Goal: Use online tool/utility: Utilize a website feature to perform a specific function

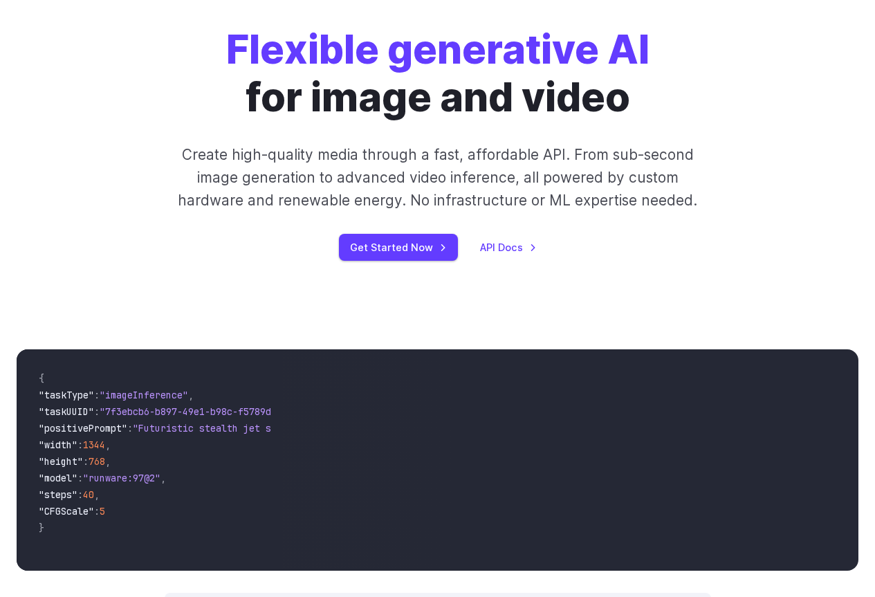
scroll to position [138, 0]
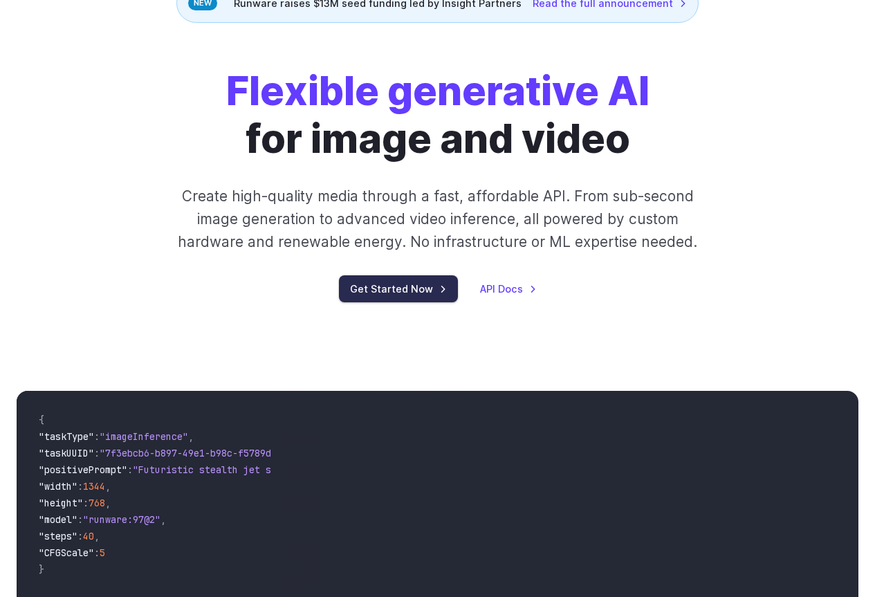
click at [429, 292] on link "Get Started Now" at bounding box center [398, 288] width 119 height 27
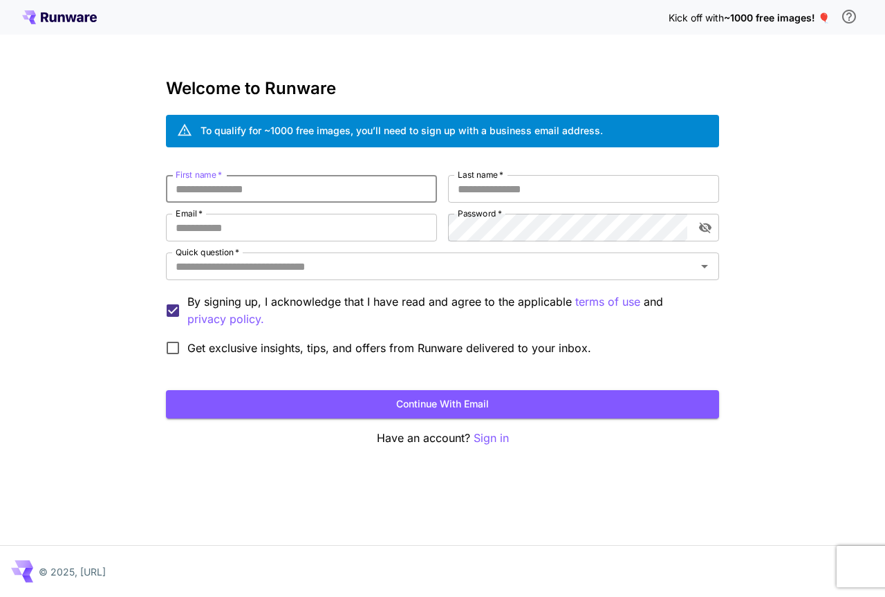
click at [337, 191] on input "First name   *" at bounding box center [301, 189] width 271 height 28
type input "*****"
click at [544, 188] on input "Last name   *" at bounding box center [583, 189] width 271 height 28
type input "**"
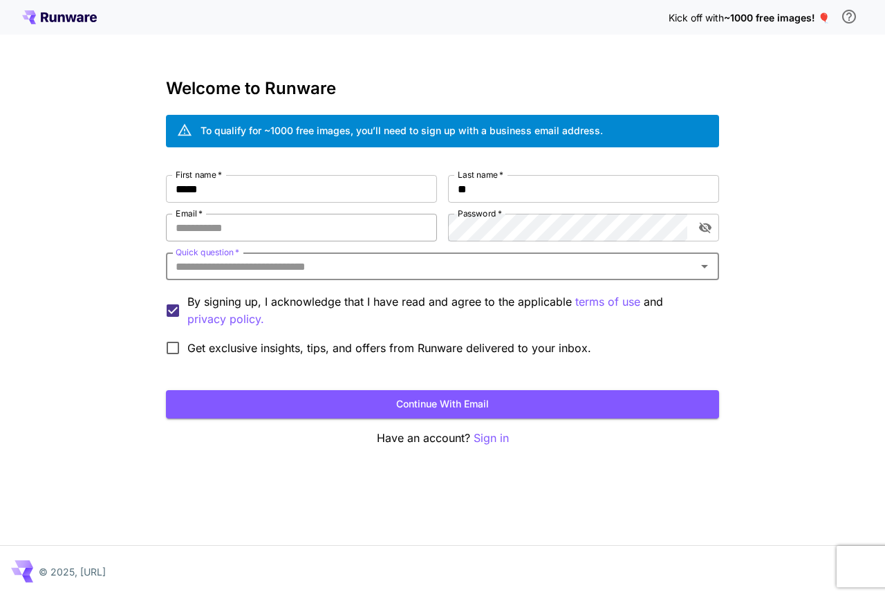
click at [265, 223] on input "Email   *" at bounding box center [301, 228] width 271 height 28
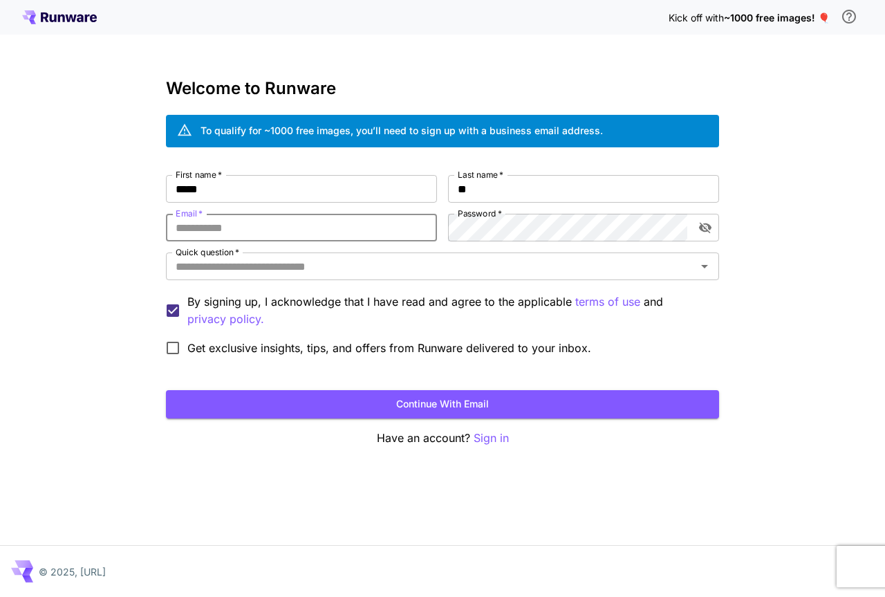
type input "**********"
click at [284, 276] on div "Quick question   *" at bounding box center [442, 267] width 553 height 28
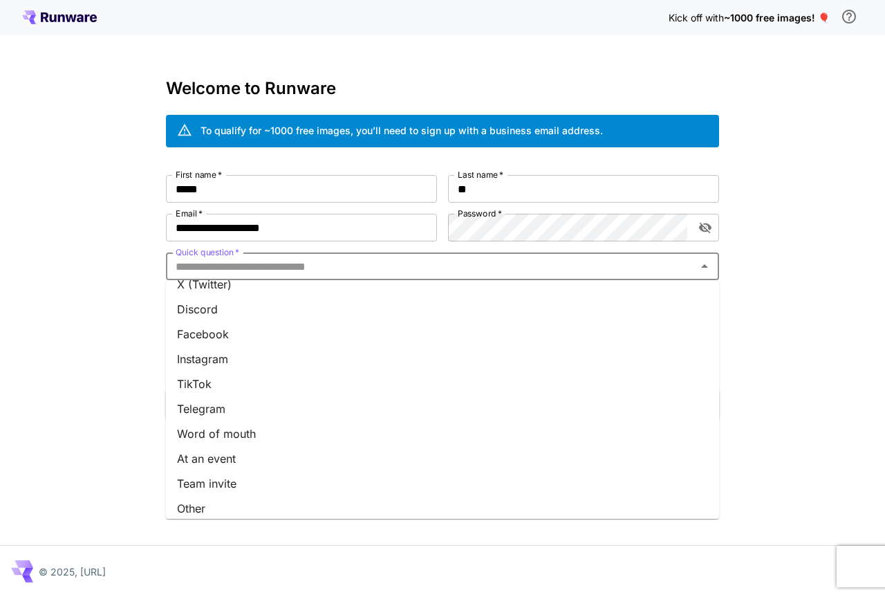
scroll to position [146, 0]
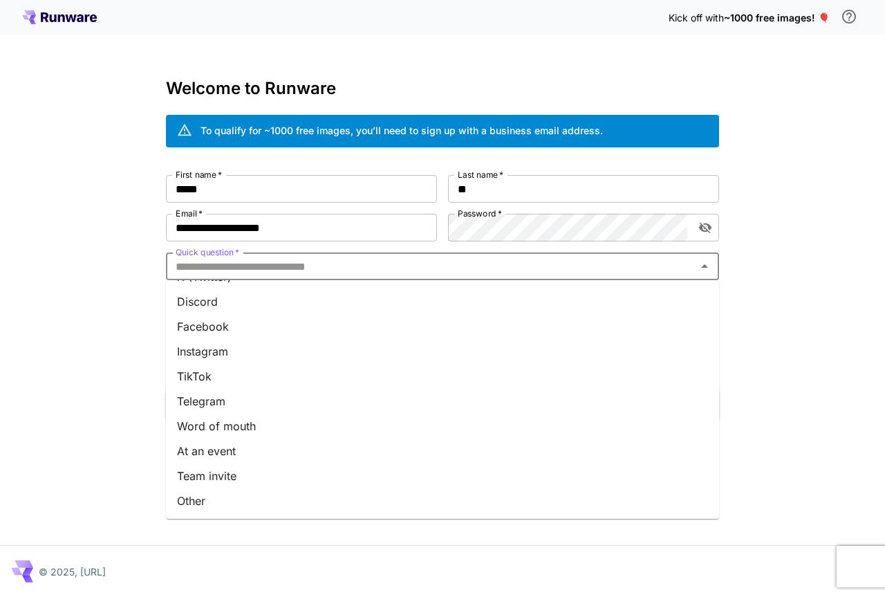
click at [236, 497] on li "Other" at bounding box center [442, 500] width 553 height 25
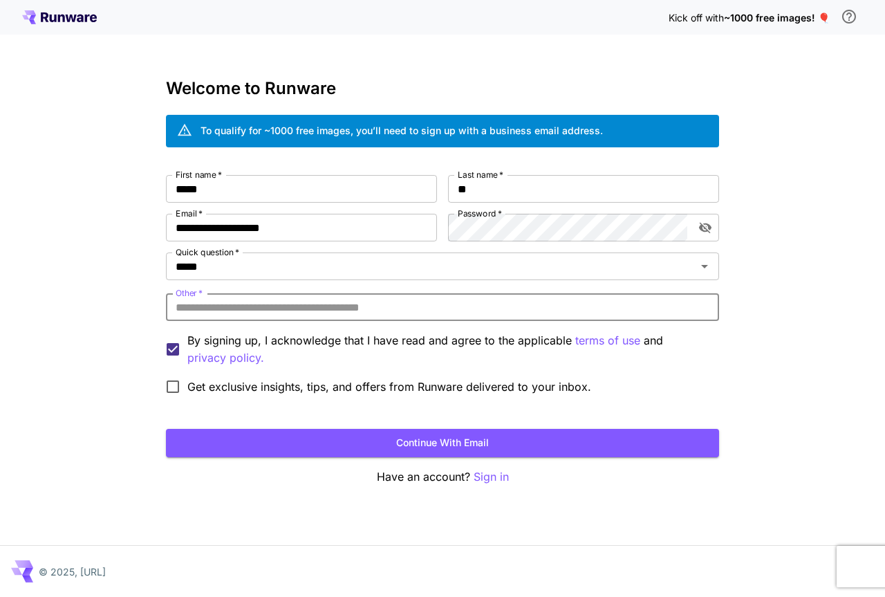
click at [302, 306] on input "Other   *" at bounding box center [442, 307] width 553 height 28
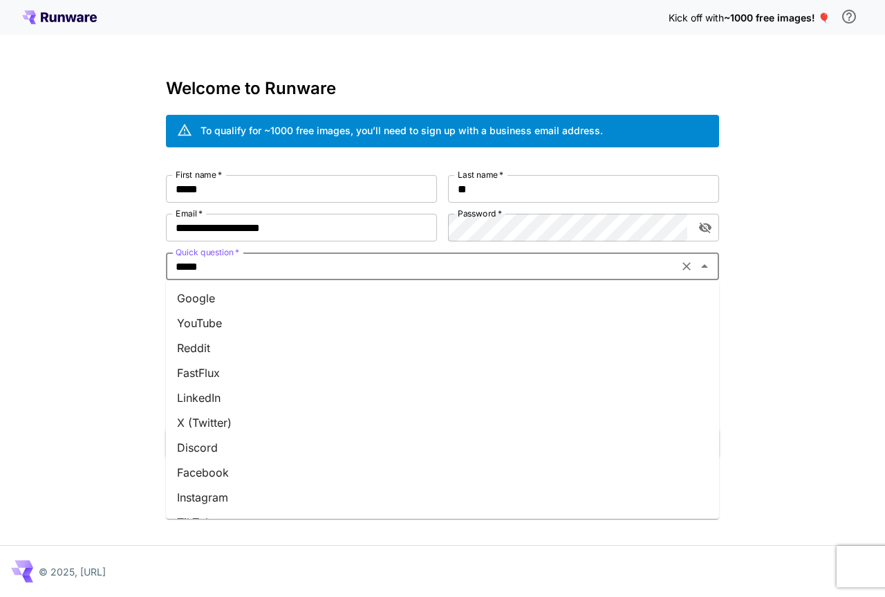
click at [292, 262] on input "*****" at bounding box center [422, 266] width 504 height 19
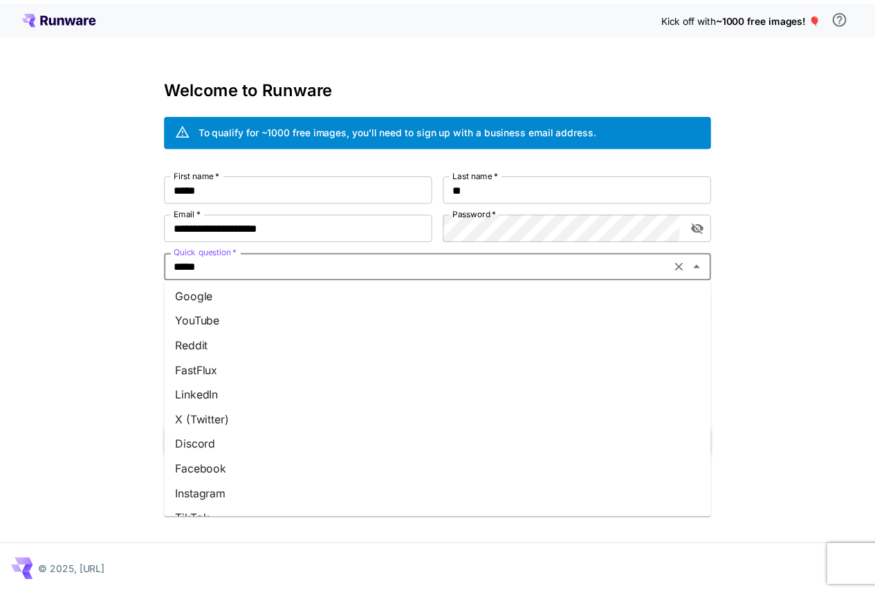
scroll to position [0, 0]
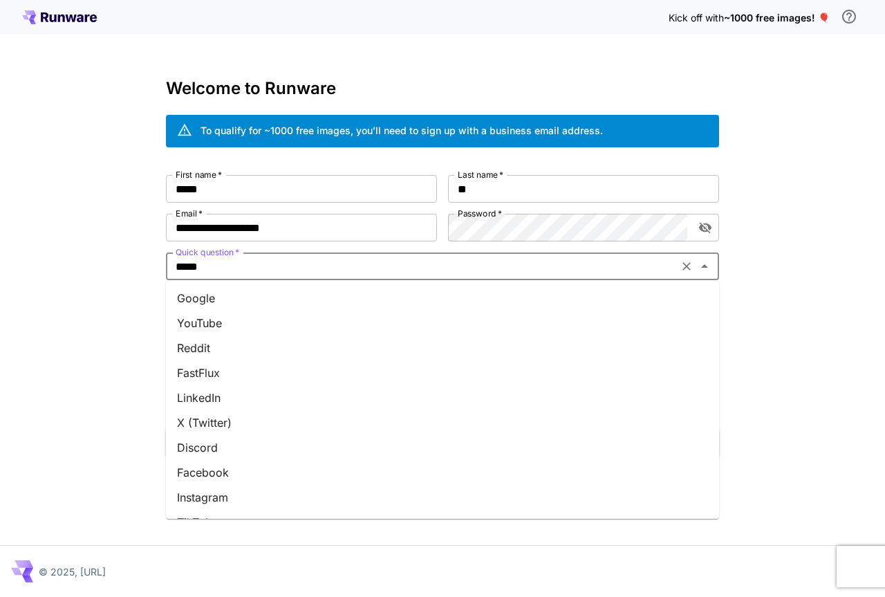
click at [234, 297] on li "Google" at bounding box center [442, 298] width 553 height 25
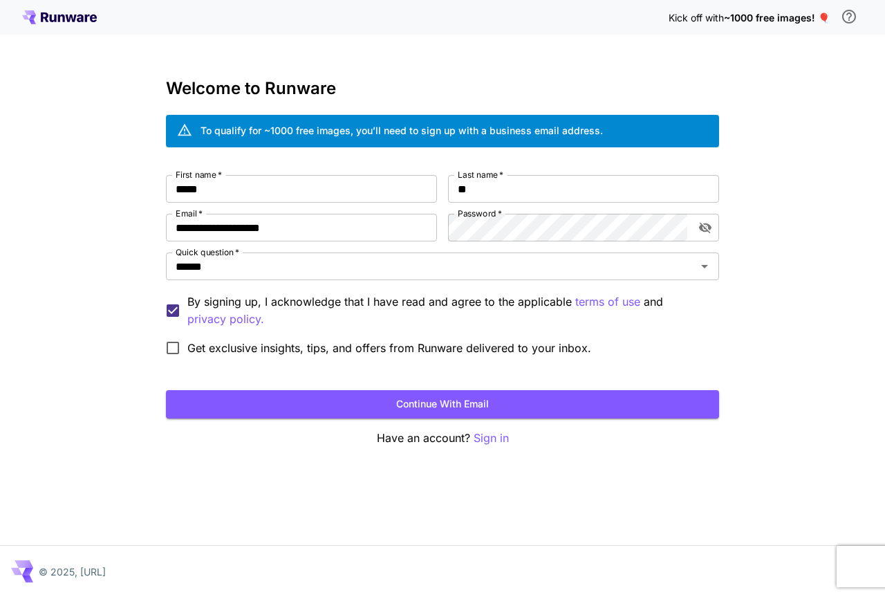
click at [194, 337] on label "Get exclusive insights, tips, and offers from Runware delivered to your inbox." at bounding box center [374, 347] width 433 height 29
click at [440, 402] on button "Continue with email" at bounding box center [442, 404] width 553 height 28
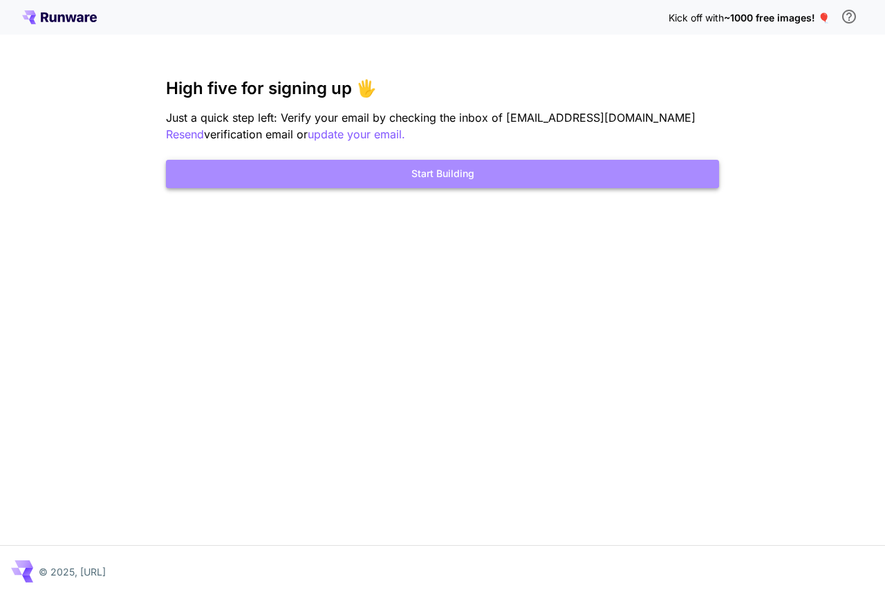
click at [619, 167] on button "Start Building" at bounding box center [442, 174] width 553 height 28
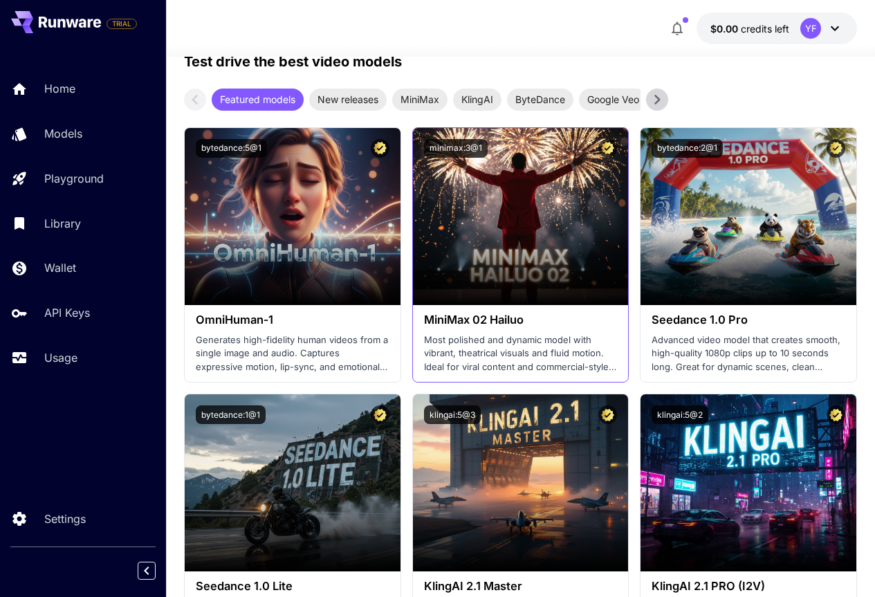
scroll to position [484, 0]
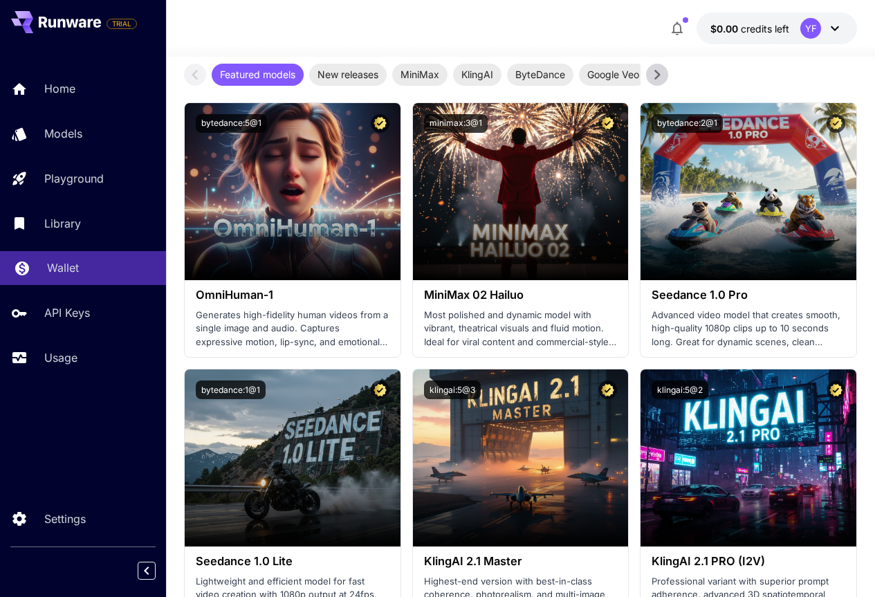
click at [61, 270] on p "Wallet" at bounding box center [63, 267] width 32 height 17
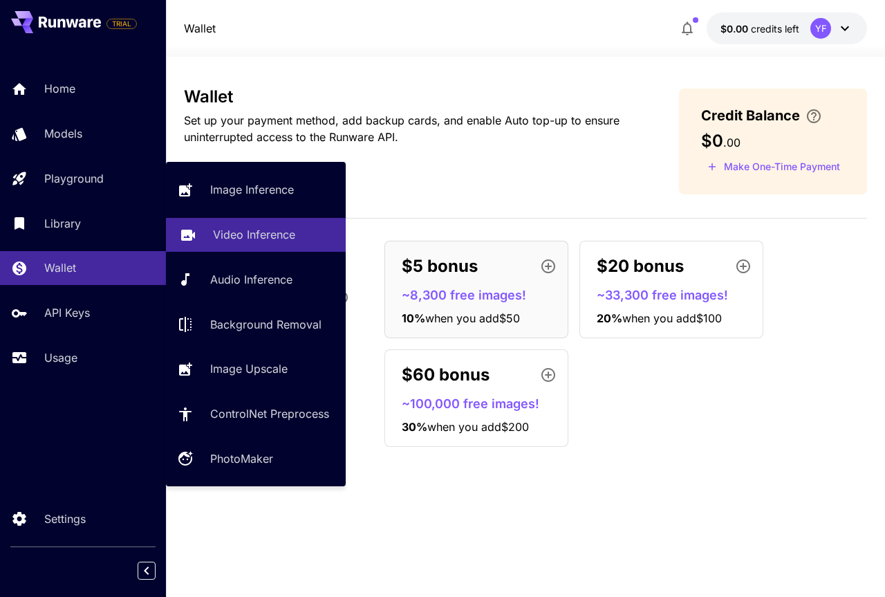
click at [243, 235] on p "Video Inference" at bounding box center [254, 234] width 82 height 17
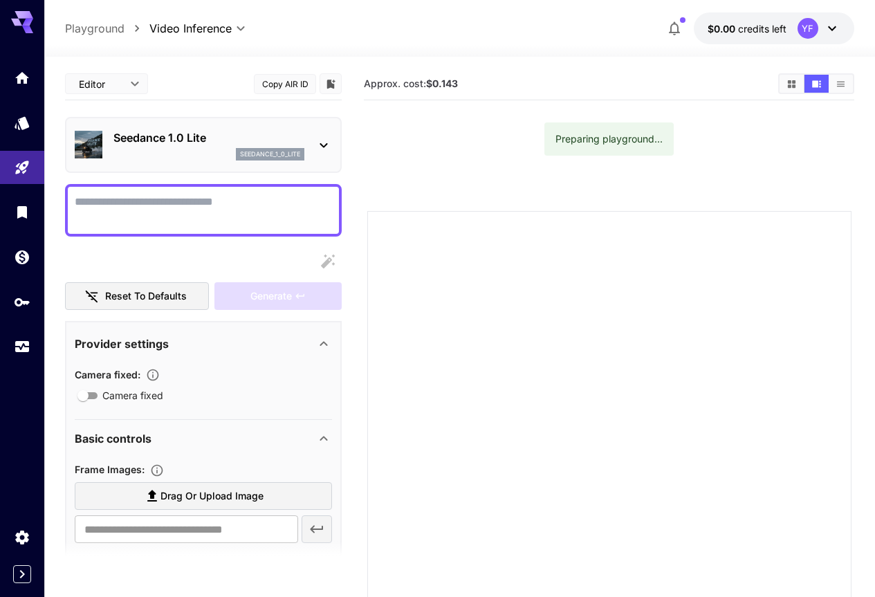
click at [222, 205] on textarea "Camera fixed" at bounding box center [203, 210] width 257 height 33
type textarea "**********"
click at [105, 400] on span "Camera fixed" at bounding box center [132, 395] width 61 height 15
click at [105, 399] on span "Camera fixed" at bounding box center [132, 395] width 61 height 15
click at [320, 154] on div "Seedance 1.0 Lite seedance_1_0_lite" at bounding box center [203, 145] width 257 height 42
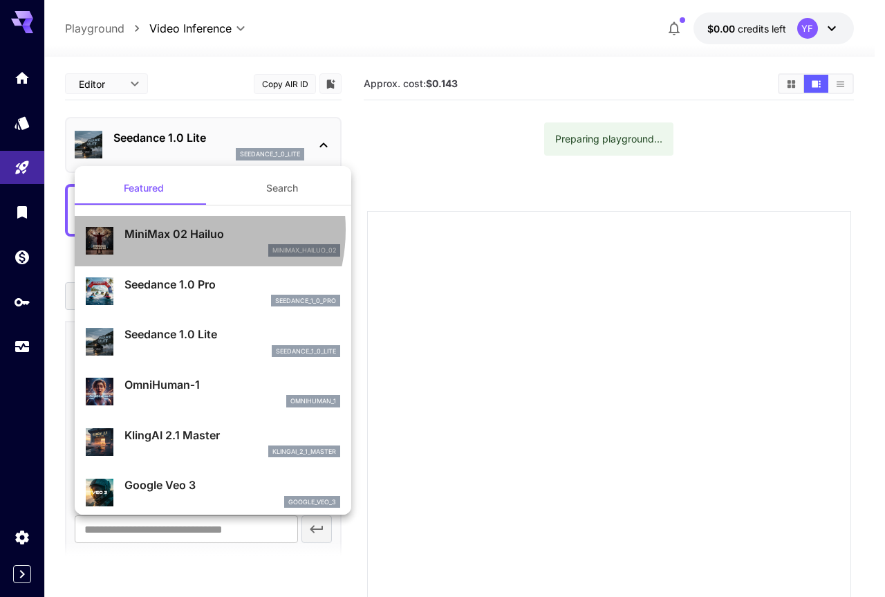
click at [172, 230] on p "MiniMax 02 Hailuo" at bounding box center [233, 234] width 216 height 17
type input "**********"
type input "***"
type input "*"
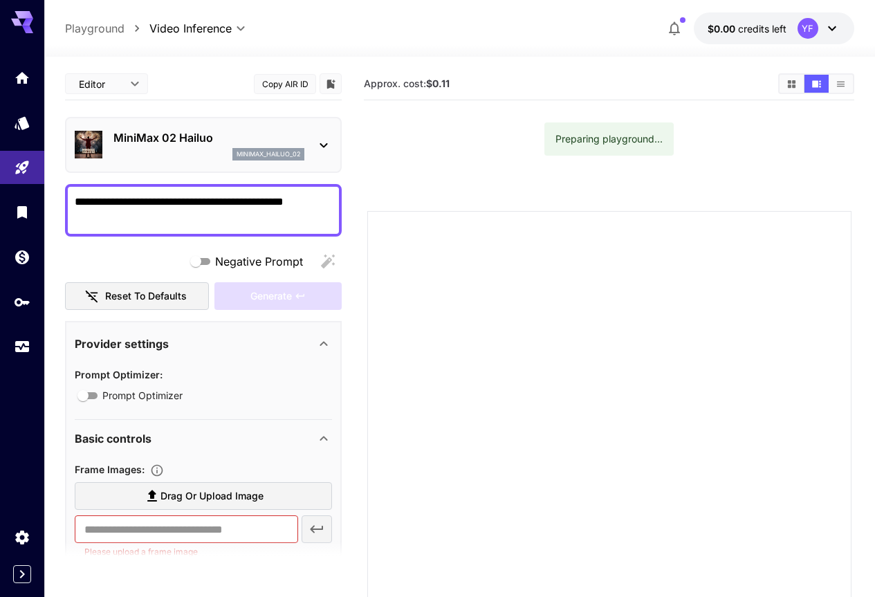
click at [243, 266] on span "Negative Prompt" at bounding box center [259, 261] width 88 height 17
click at [161, 536] on input "text" at bounding box center [186, 529] width 223 height 28
paste input "**********"
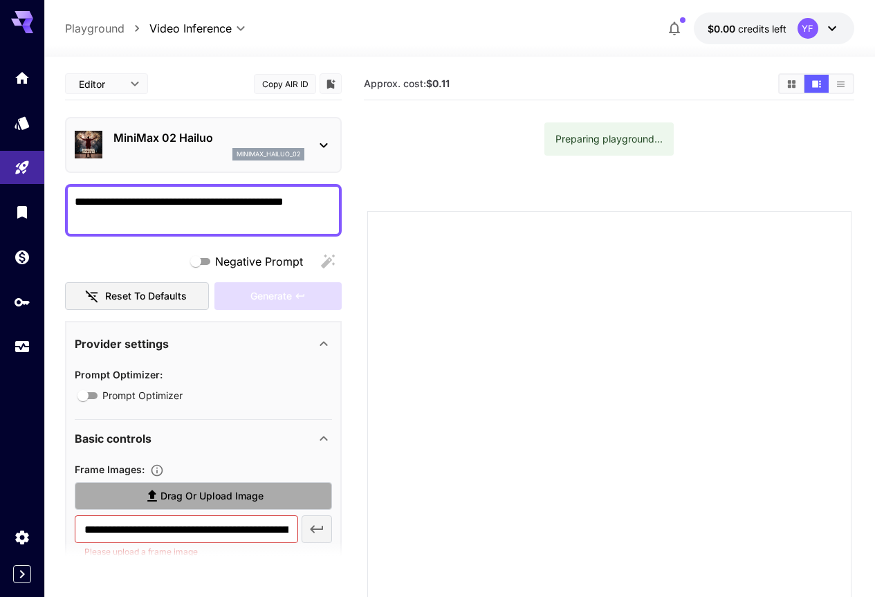
click at [190, 494] on span "Drag or upload image" at bounding box center [211, 496] width 103 height 17
click at [0, 0] on input "Drag or upload image" at bounding box center [0, 0] width 0 height 0
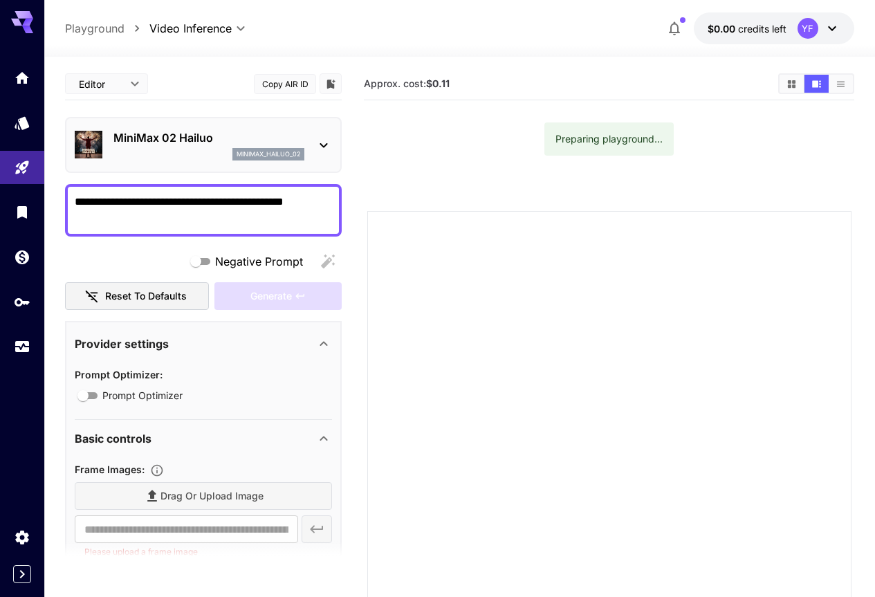
click at [130, 399] on span "Prompt Optimizer" at bounding box center [142, 395] width 80 height 15
type input "**********"
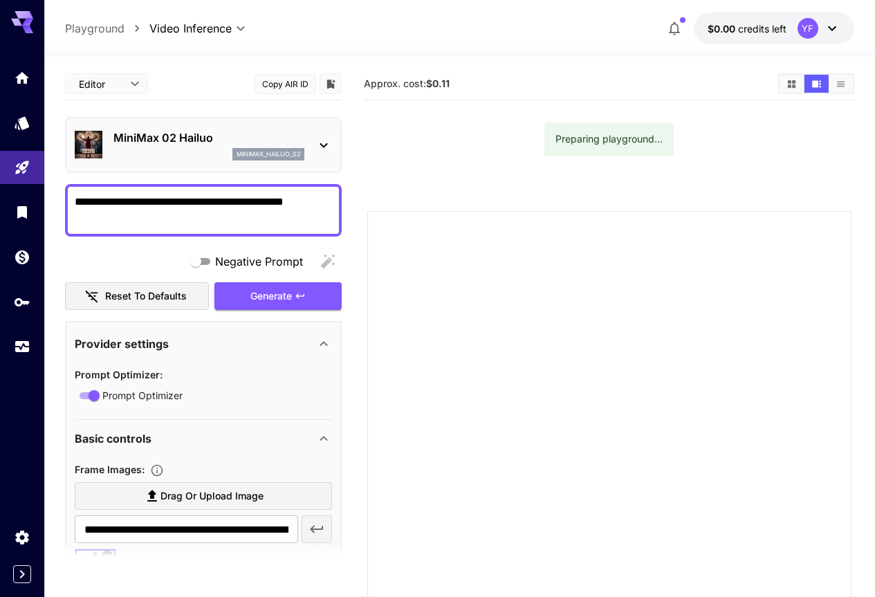
click at [257, 263] on span "Negative Prompt" at bounding box center [259, 261] width 88 height 17
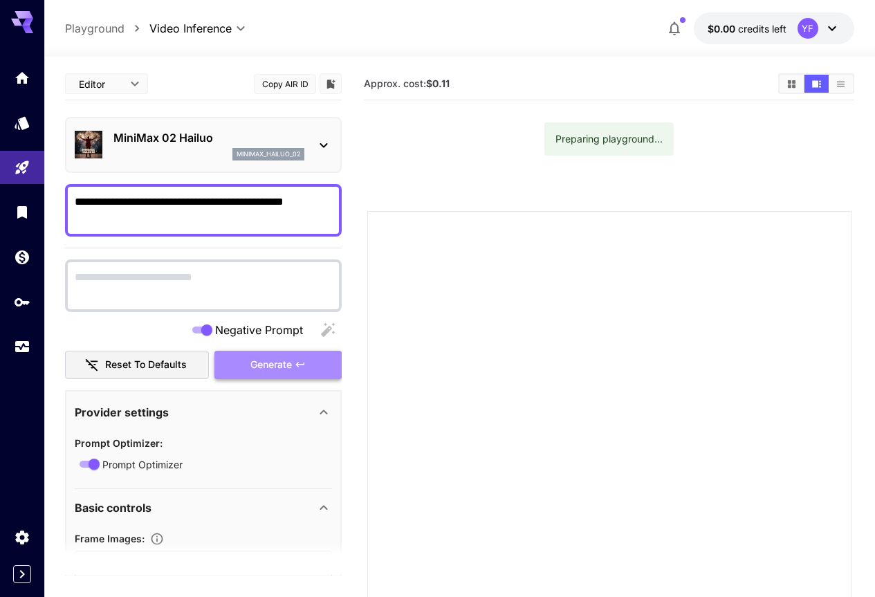
click at [281, 361] on span "Generate" at bounding box center [271, 364] width 42 height 17
click at [280, 361] on span "Generate" at bounding box center [271, 364] width 42 height 17
click at [618, 135] on div "Preparing playground..." at bounding box center [609, 139] width 107 height 25
click at [279, 358] on span "Generate" at bounding box center [271, 364] width 42 height 17
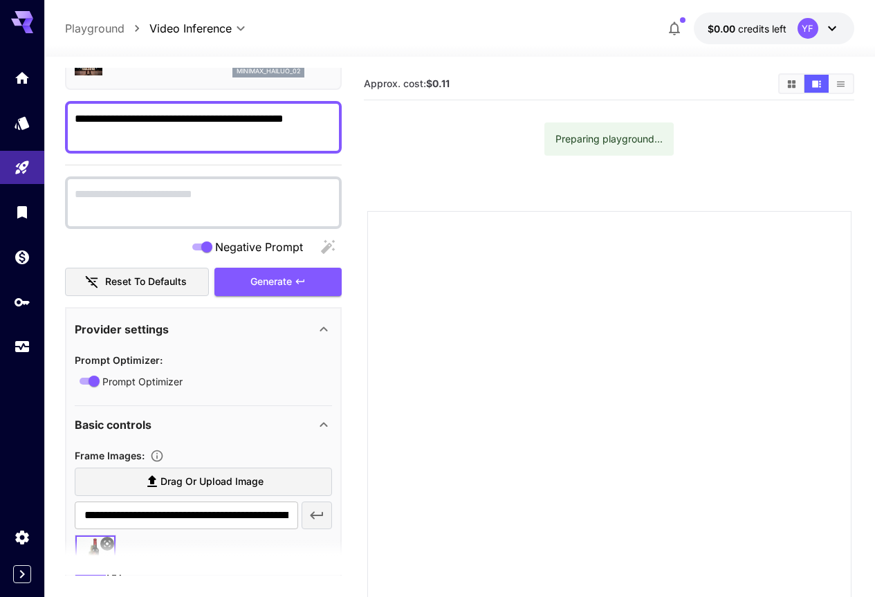
scroll to position [346, 0]
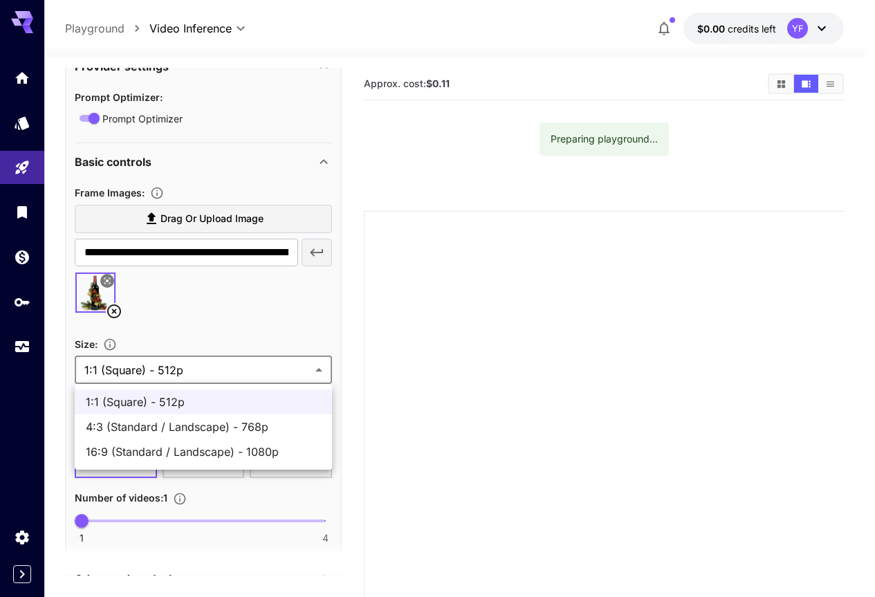
click at [244, 369] on body "**********" at bounding box center [437, 366] width 875 height 733
click at [244, 369] on div at bounding box center [442, 298] width 885 height 597
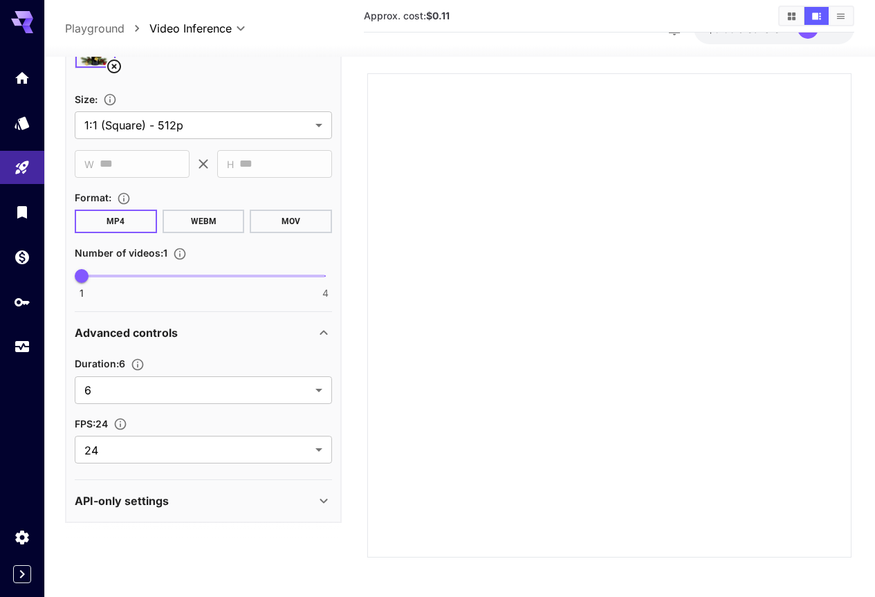
scroll to position [138, 0]
click at [253, 448] on body "**********" at bounding box center [442, 230] width 885 height 737
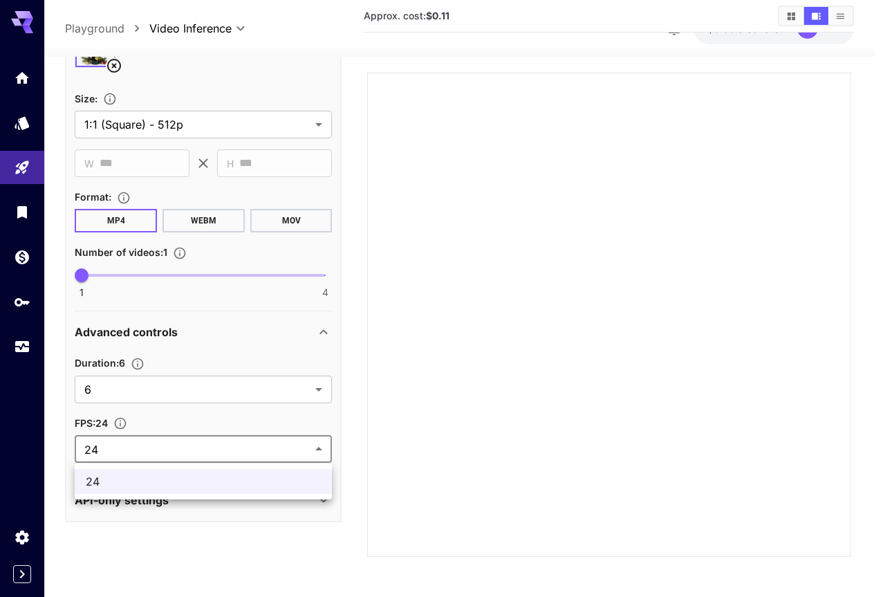
click at [253, 448] on div at bounding box center [442, 298] width 885 height 597
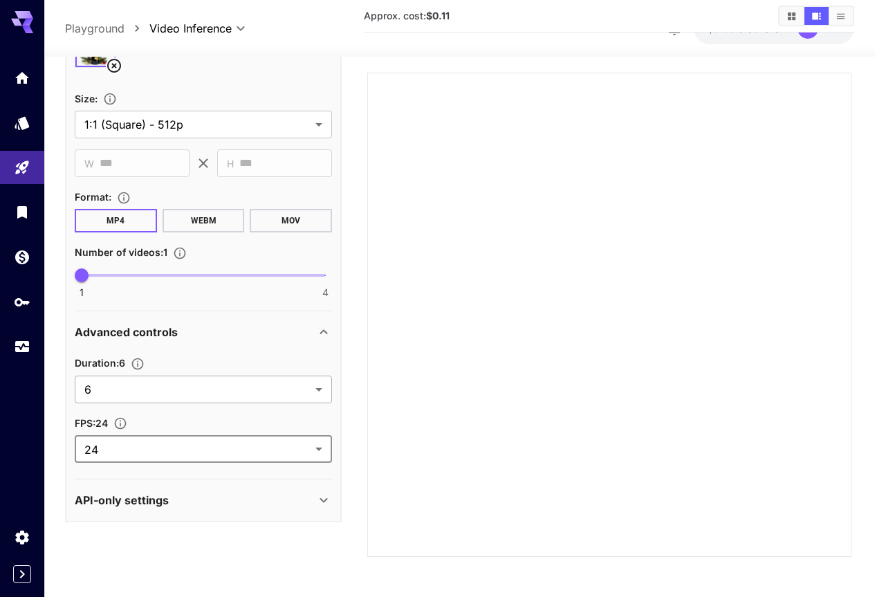
click at [246, 398] on body "**********" at bounding box center [437, 230] width 875 height 737
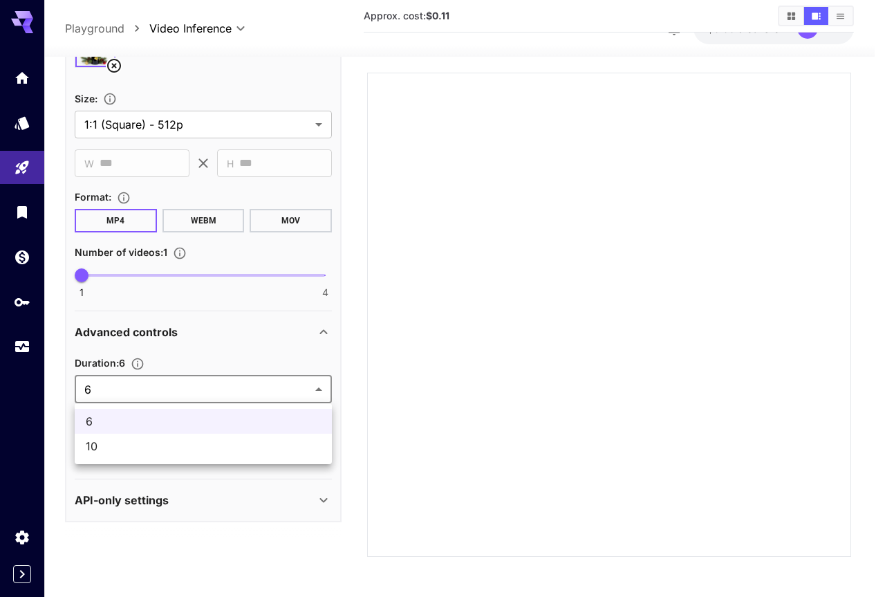
click at [246, 395] on div at bounding box center [442, 298] width 885 height 597
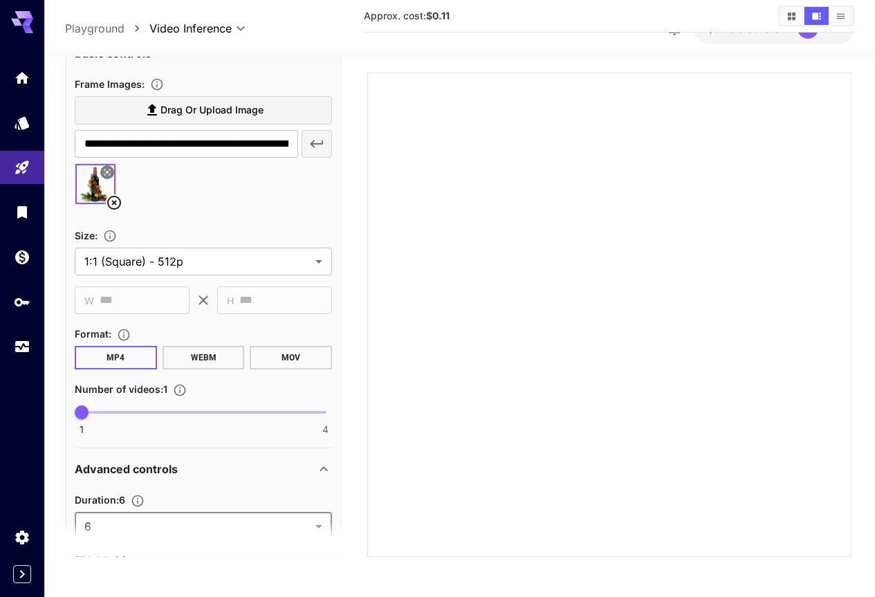
scroll to position [434, 0]
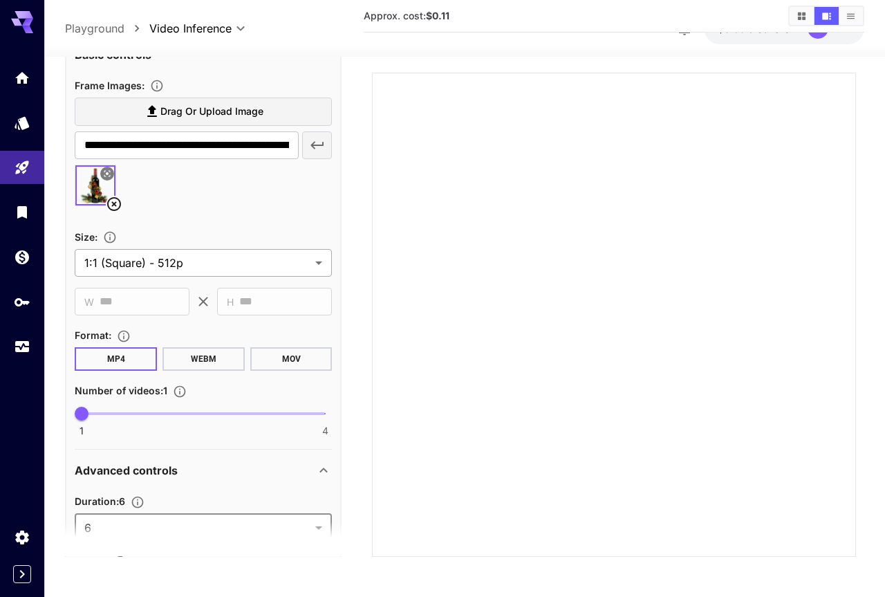
click at [265, 266] on body "**********" at bounding box center [442, 230] width 885 height 737
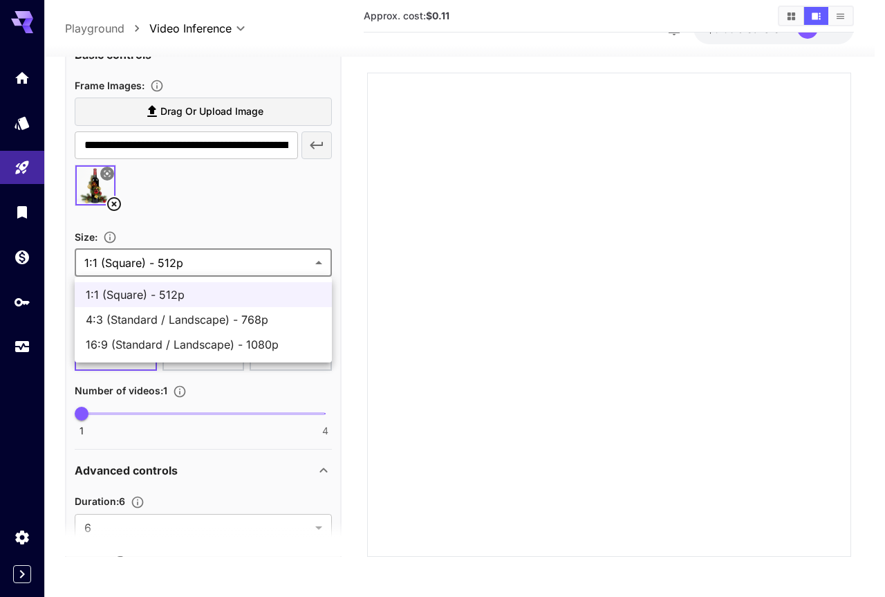
click at [265, 266] on div at bounding box center [442, 298] width 885 height 597
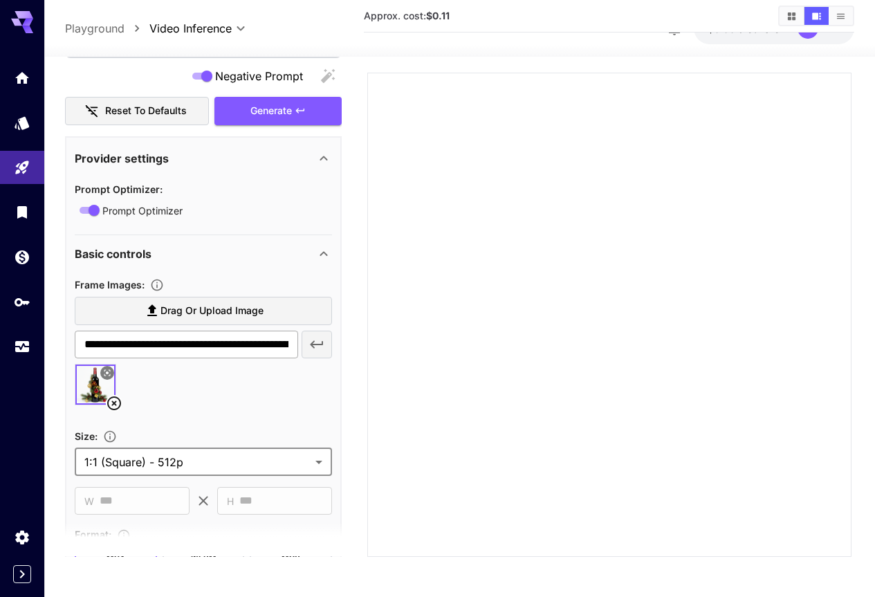
scroll to position [227, 0]
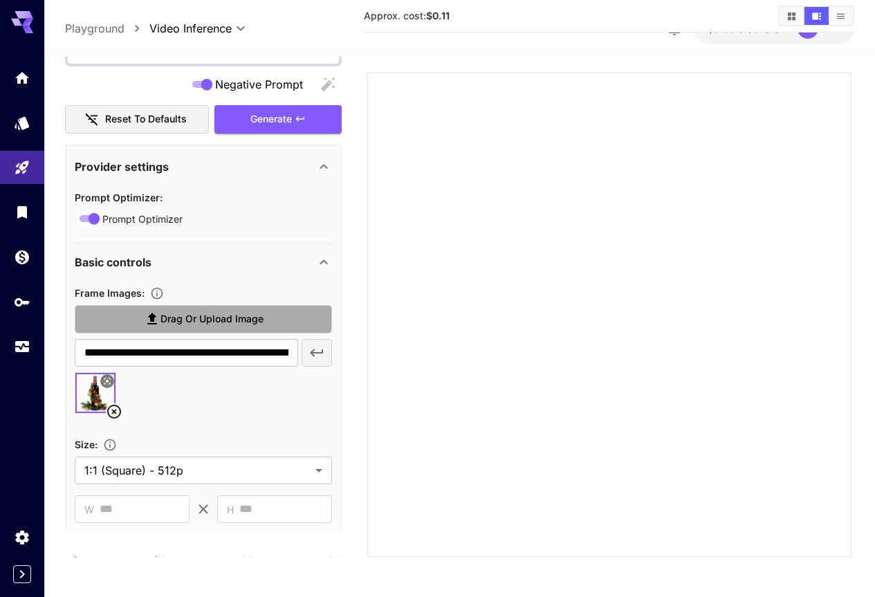
click at [211, 317] on span "Drag or upload image" at bounding box center [211, 319] width 103 height 17
click at [0, 0] on input "Drag or upload image" at bounding box center [0, 0] width 0 height 0
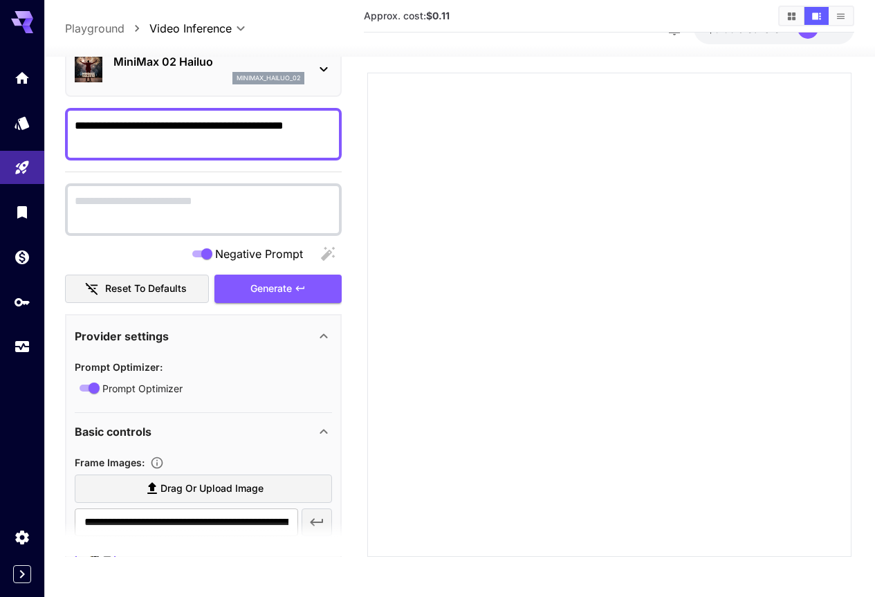
scroll to position [19, 0]
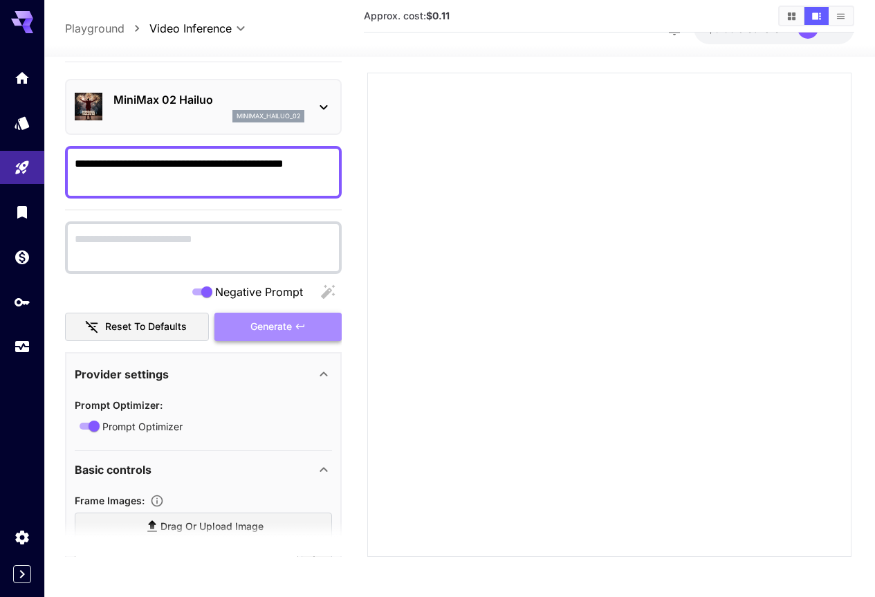
click at [302, 322] on icon "button" at bounding box center [300, 327] width 11 height 11
click at [207, 283] on div "Negative Prompt" at bounding box center [203, 293] width 277 height 28
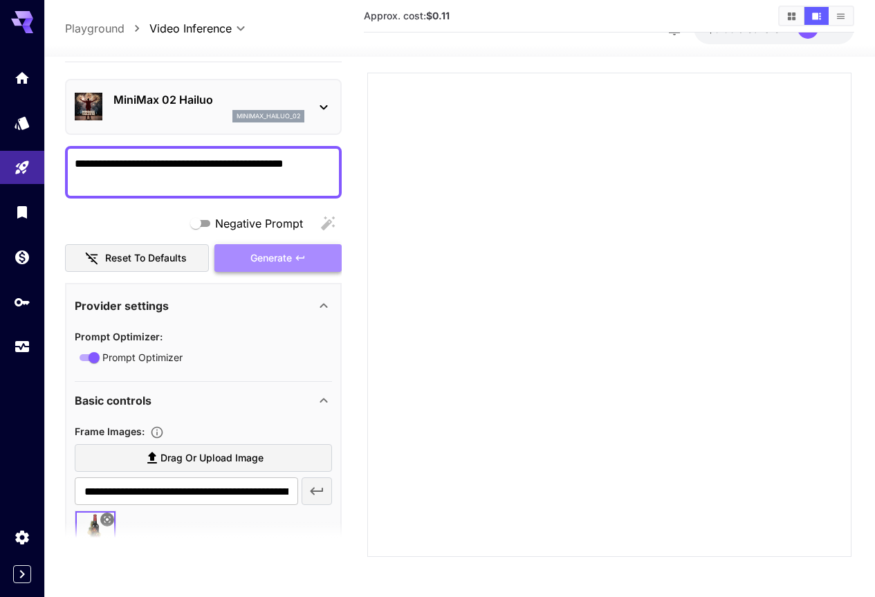
click at [274, 248] on button "Generate" at bounding box center [277, 258] width 127 height 28
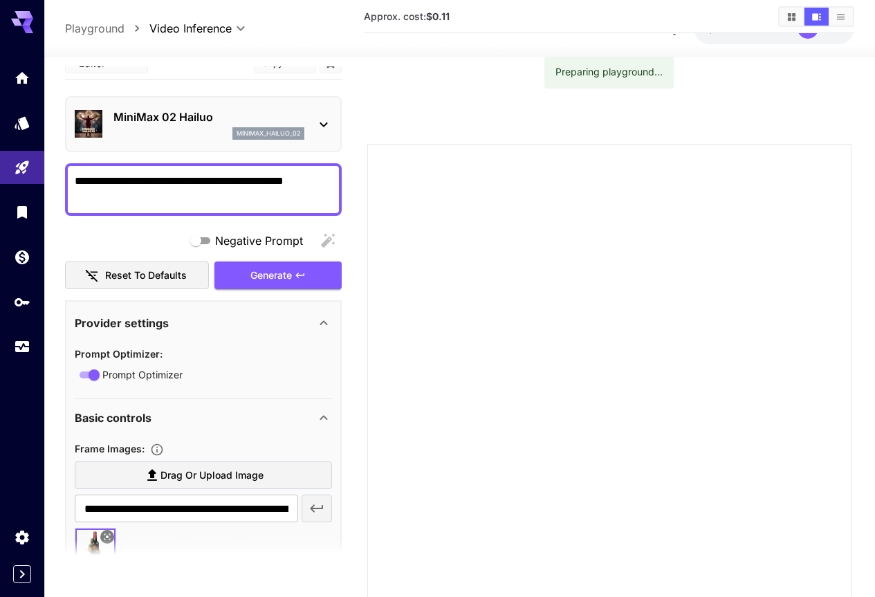
scroll to position [0, 0]
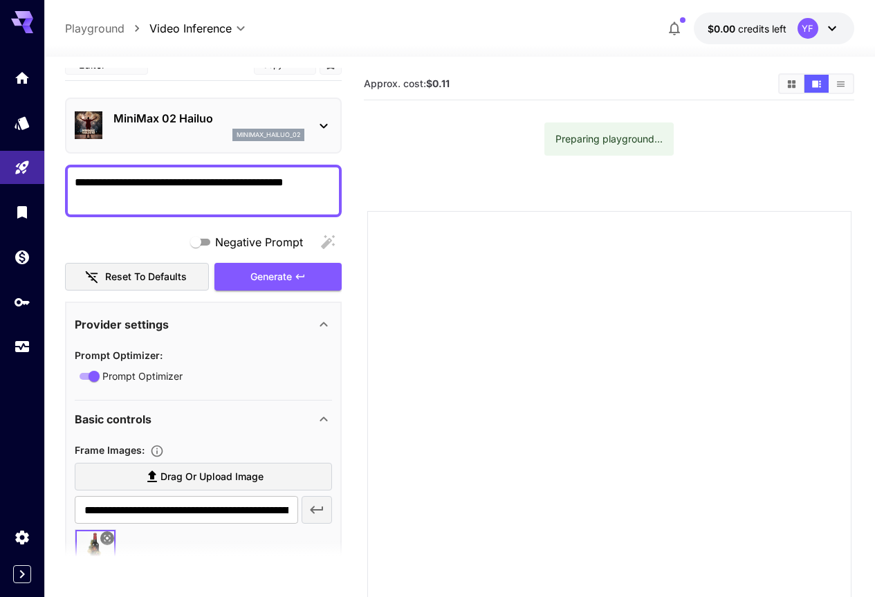
click at [636, 140] on div "Preparing playground..." at bounding box center [609, 139] width 107 height 25
click at [792, 89] on icon "Show media in grid view" at bounding box center [792, 84] width 10 height 10
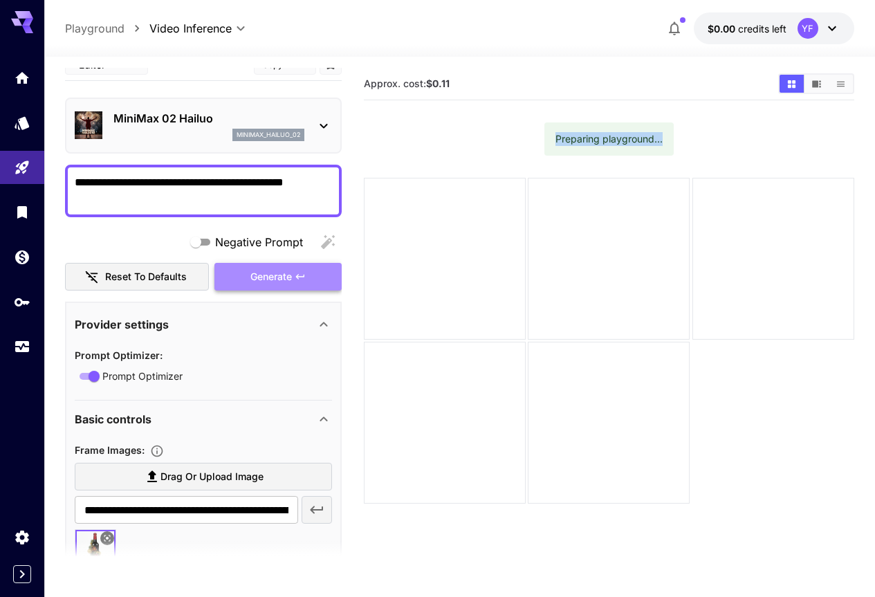
click at [295, 289] on button "Generate" at bounding box center [277, 277] width 127 height 28
click at [662, 133] on div "Preparing playground..." at bounding box center [609, 139] width 107 height 25
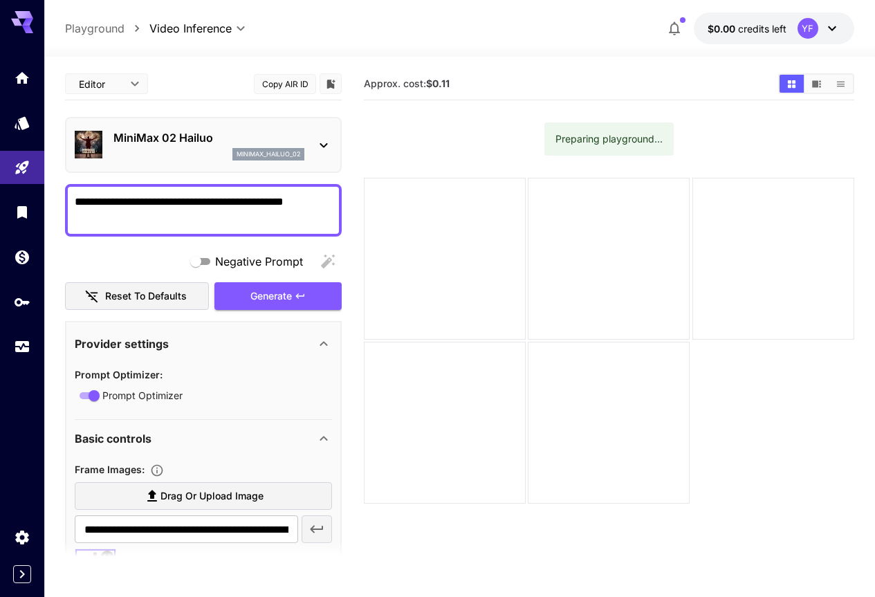
click at [291, 151] on p "minimax_hailuo_02" at bounding box center [269, 154] width 64 height 10
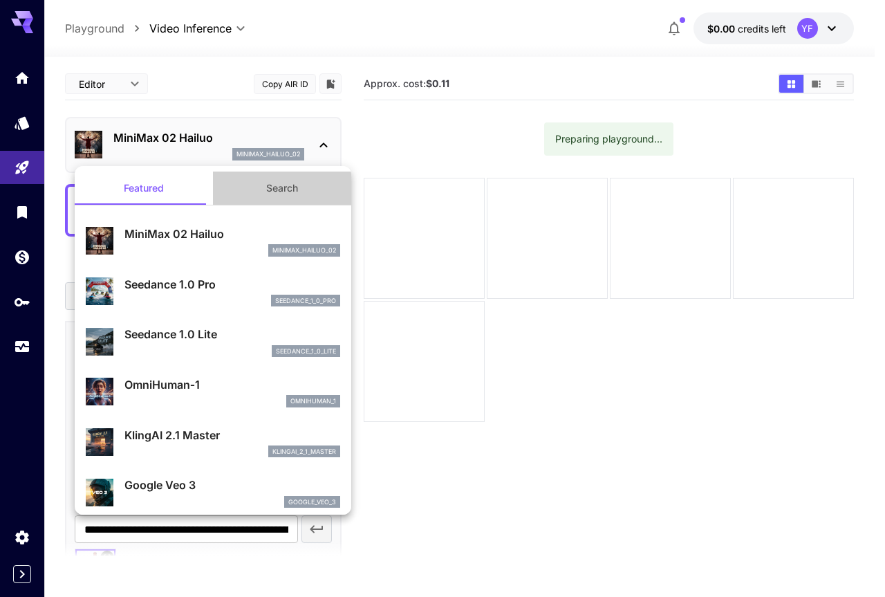
click at [295, 193] on button "Search" at bounding box center [282, 188] width 138 height 33
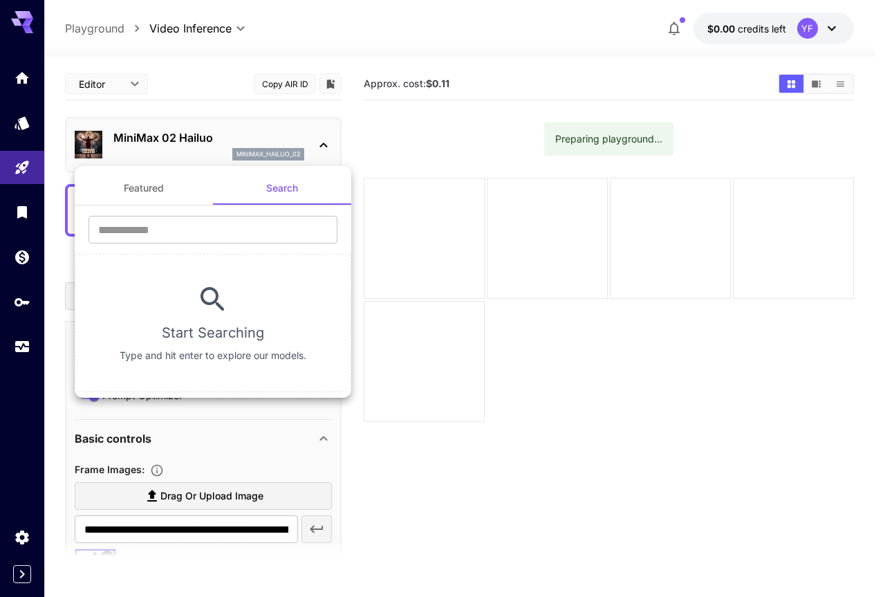
click at [173, 192] on button "Featured" at bounding box center [144, 188] width 138 height 33
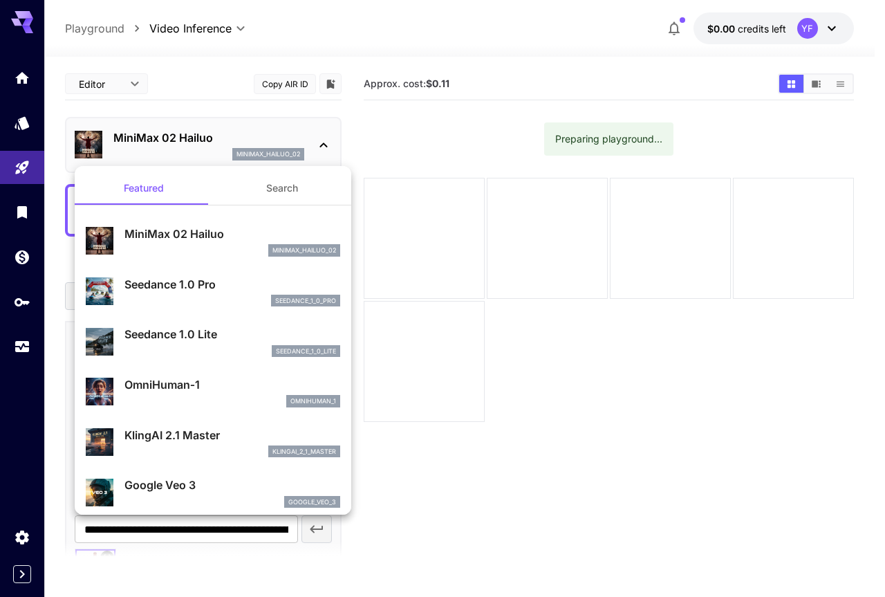
click at [398, 134] on div at bounding box center [442, 298] width 885 height 597
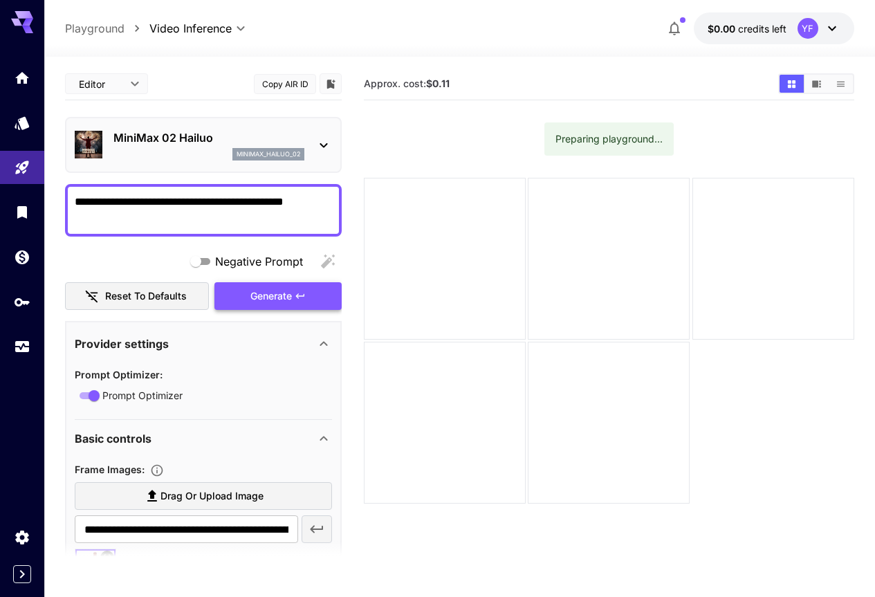
click at [303, 301] on icon "button" at bounding box center [300, 296] width 11 height 11
drag, startPoint x: 159, startPoint y: 284, endPoint x: 163, endPoint y: 296, distance: 12.5
click at [159, 285] on button "Reset to defaults" at bounding box center [137, 296] width 144 height 28
click at [118, 292] on button "Reset to defaults" at bounding box center [137, 296] width 144 height 28
click at [154, 299] on button "Reset to defaults" at bounding box center [137, 296] width 144 height 28
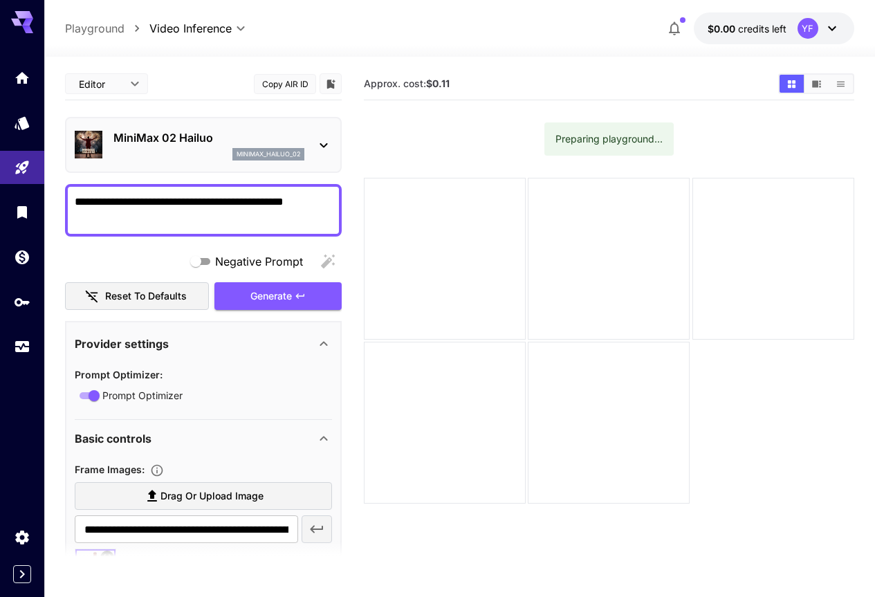
click at [141, 398] on span "Prompt Optimizer" at bounding box center [142, 395] width 80 height 15
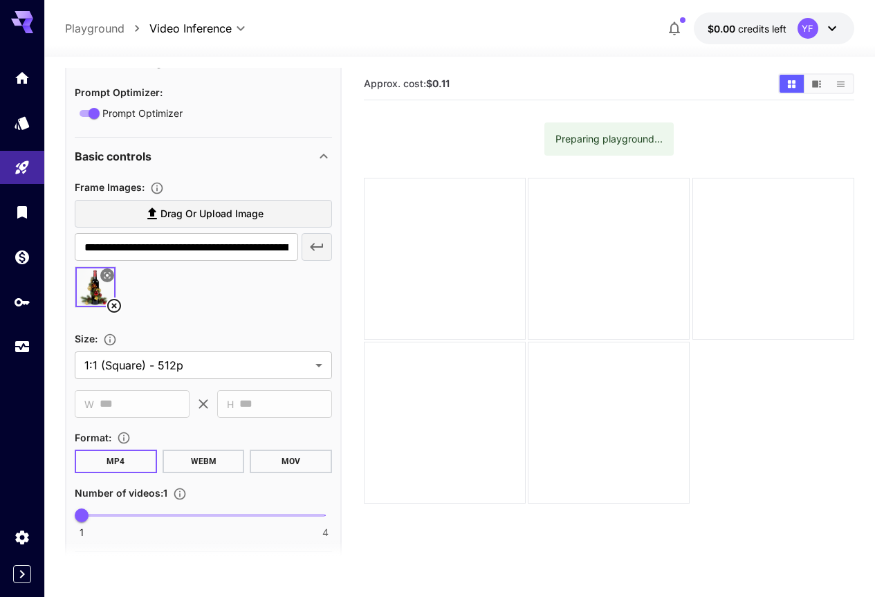
scroll to position [277, 0]
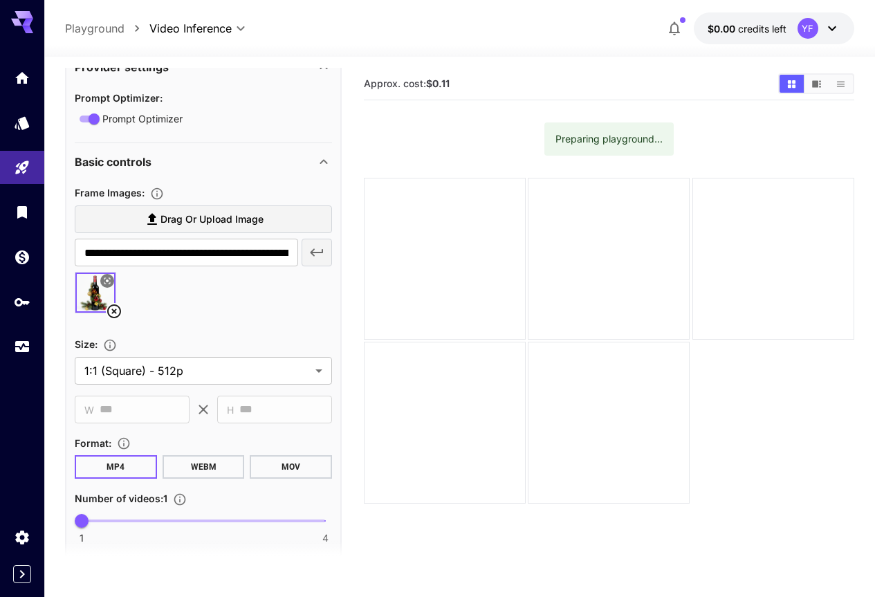
drag, startPoint x: 128, startPoint y: 103, endPoint x: 138, endPoint y: 116, distance: 15.8
click at [129, 104] on p "Prompt Optimizer :" at bounding box center [119, 97] width 88 height 17
click at [141, 118] on span "Prompt Optimizer" at bounding box center [142, 118] width 80 height 15
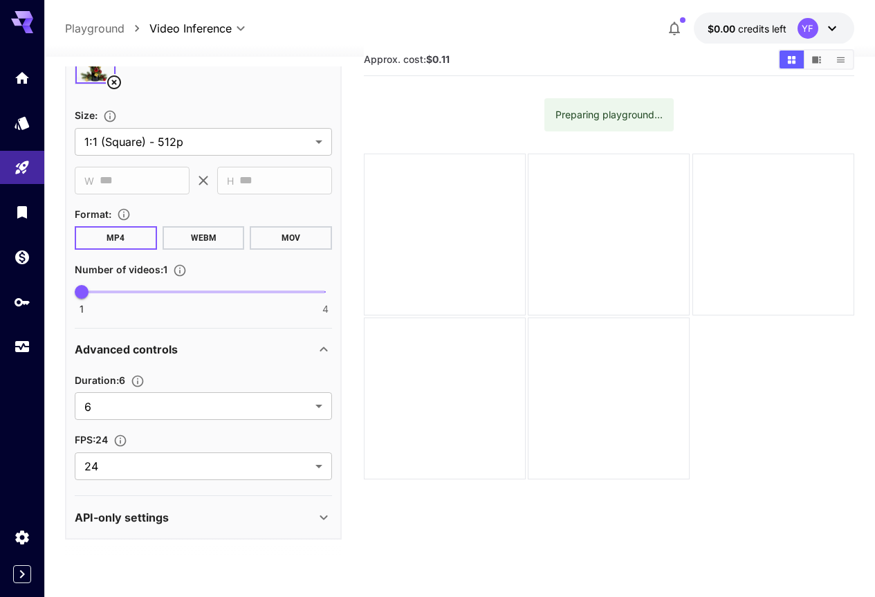
scroll to position [0, 0]
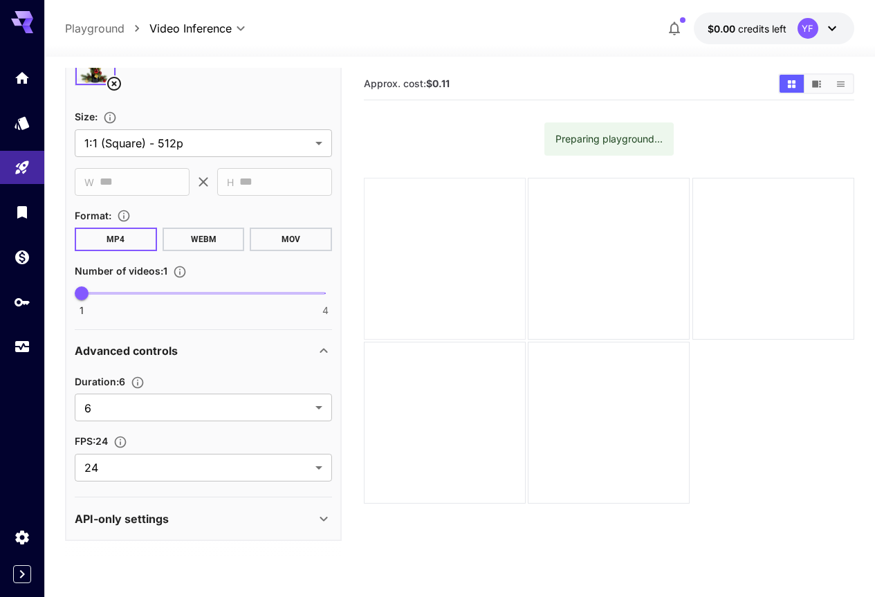
click at [447, 255] on div at bounding box center [445, 259] width 162 height 162
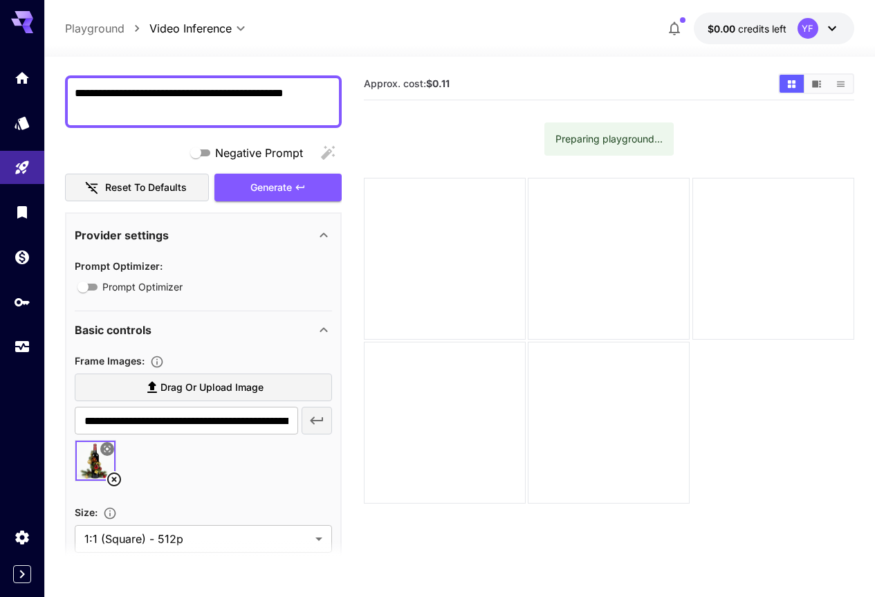
scroll to position [89, 0]
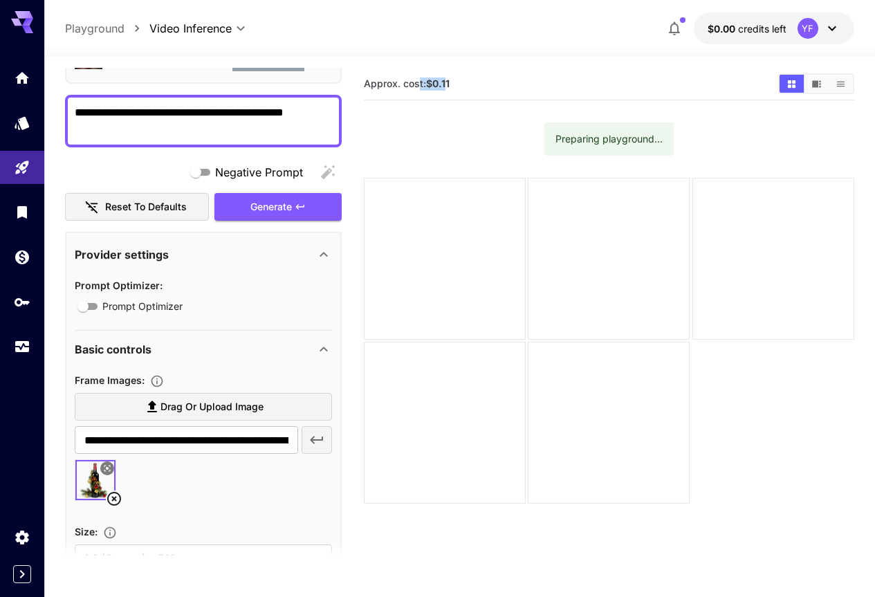
drag, startPoint x: 447, startPoint y: 82, endPoint x: 437, endPoint y: 82, distance: 9.7
click at [418, 81] on span "Approx. cost: $0.11" at bounding box center [407, 83] width 86 height 12
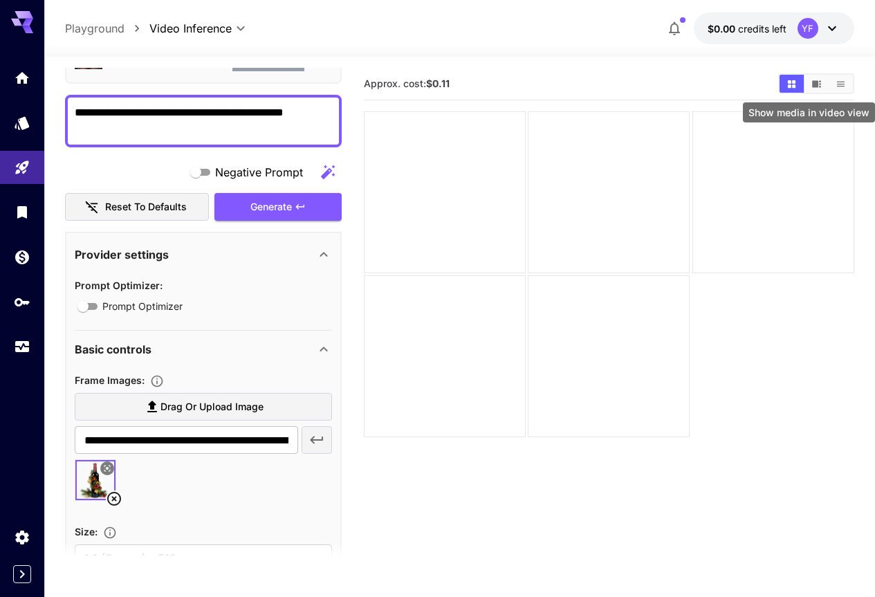
click at [808, 100] on div "Show media in video view" at bounding box center [809, 108] width 135 height 31
